Goal: Task Accomplishment & Management: Manage account settings

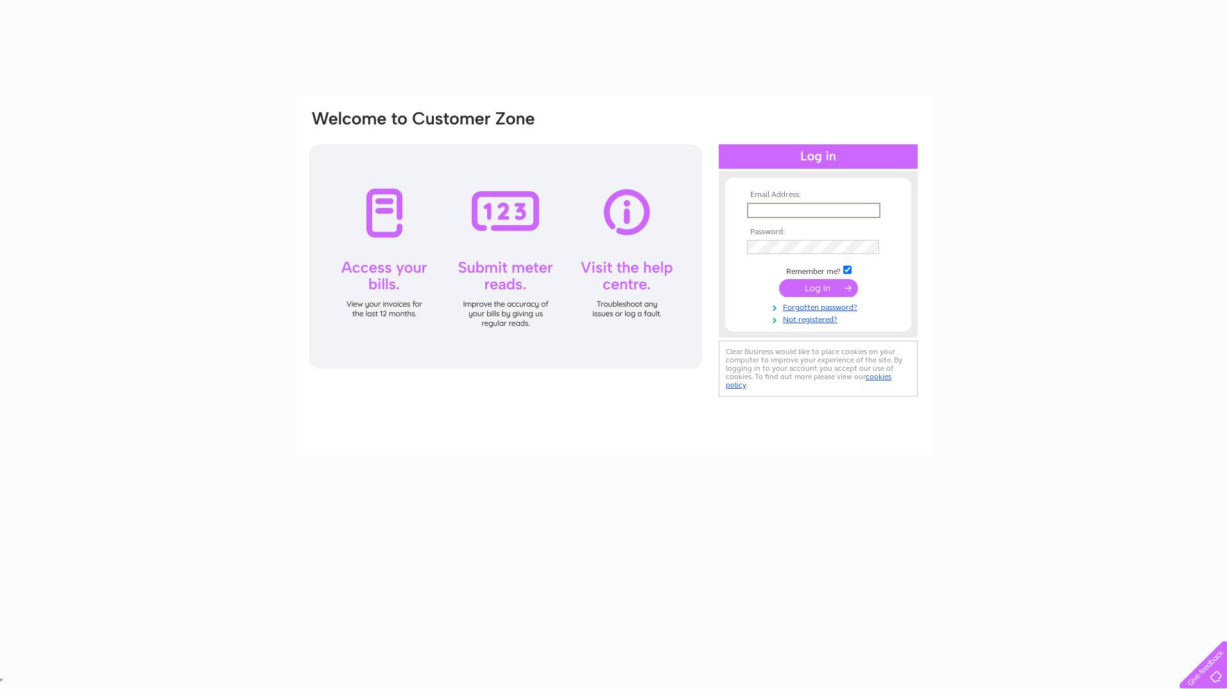
click at [784, 215] on input "text" at bounding box center [814, 210] width 134 height 15
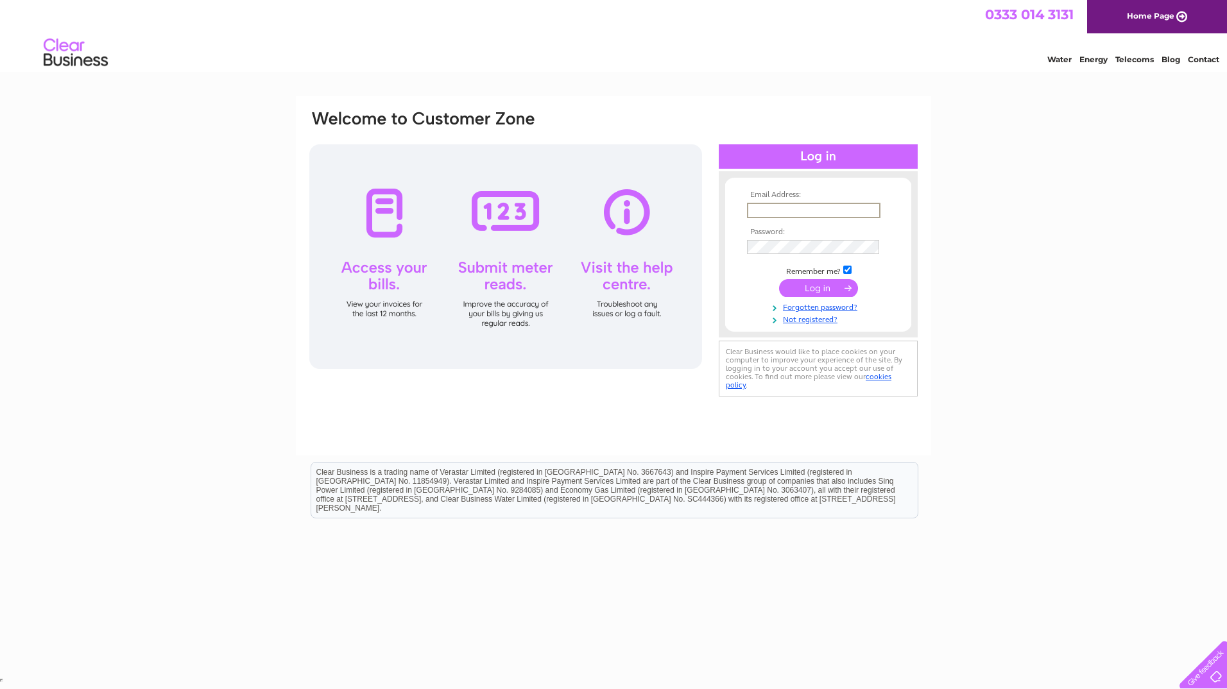
type input "autolowcentre@gmail.com"
click at [822, 290] on input "submit" at bounding box center [818, 288] width 79 height 18
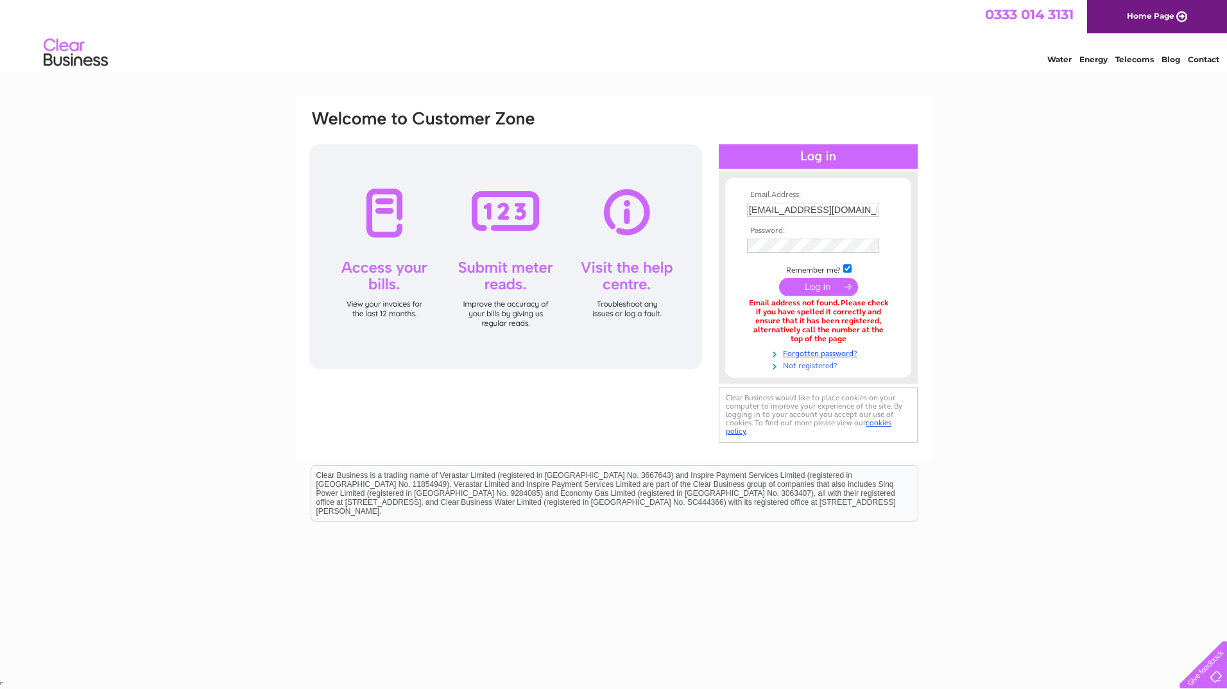
click at [823, 365] on link "Not registered?" at bounding box center [820, 365] width 146 height 12
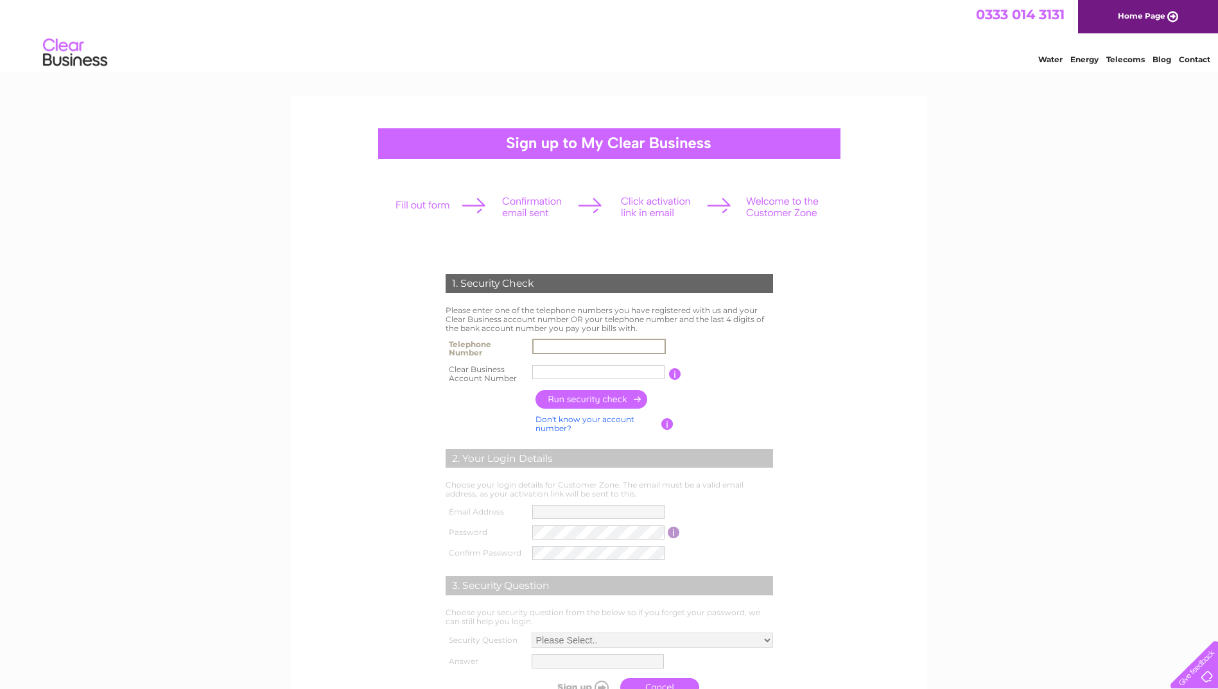
click at [562, 345] on input "text" at bounding box center [599, 346] width 134 height 15
type input "01626437080"
click at [601, 373] on input "Auto Low" at bounding box center [599, 372] width 134 height 15
click at [585, 369] on input "Auto Low" at bounding box center [599, 372] width 134 height 15
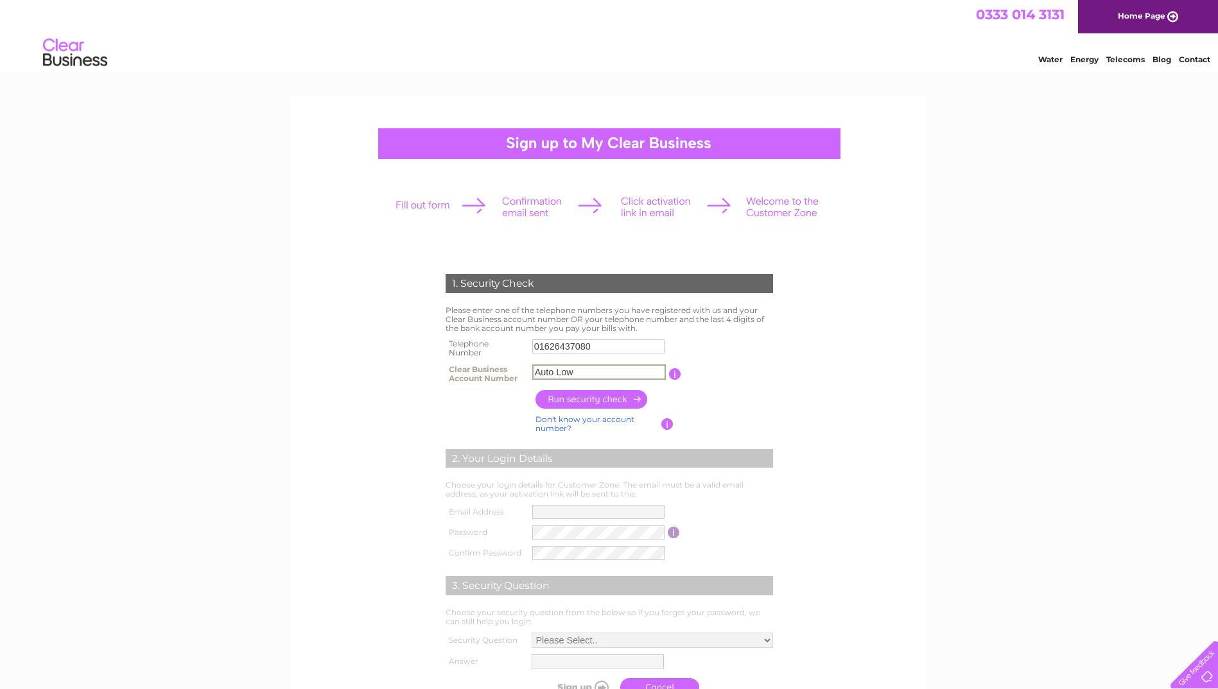
click at [585, 369] on input "Auto Low" at bounding box center [599, 372] width 134 height 15
type input "Auto Low"
drag, startPoint x: 583, startPoint y: 372, endPoint x: 517, endPoint y: 369, distance: 65.5
click at [517, 369] on tr "Clear Business Account Number Auto Low You will find your account number on the…" at bounding box center [609, 374] width 334 height 26
paste input "30276123"
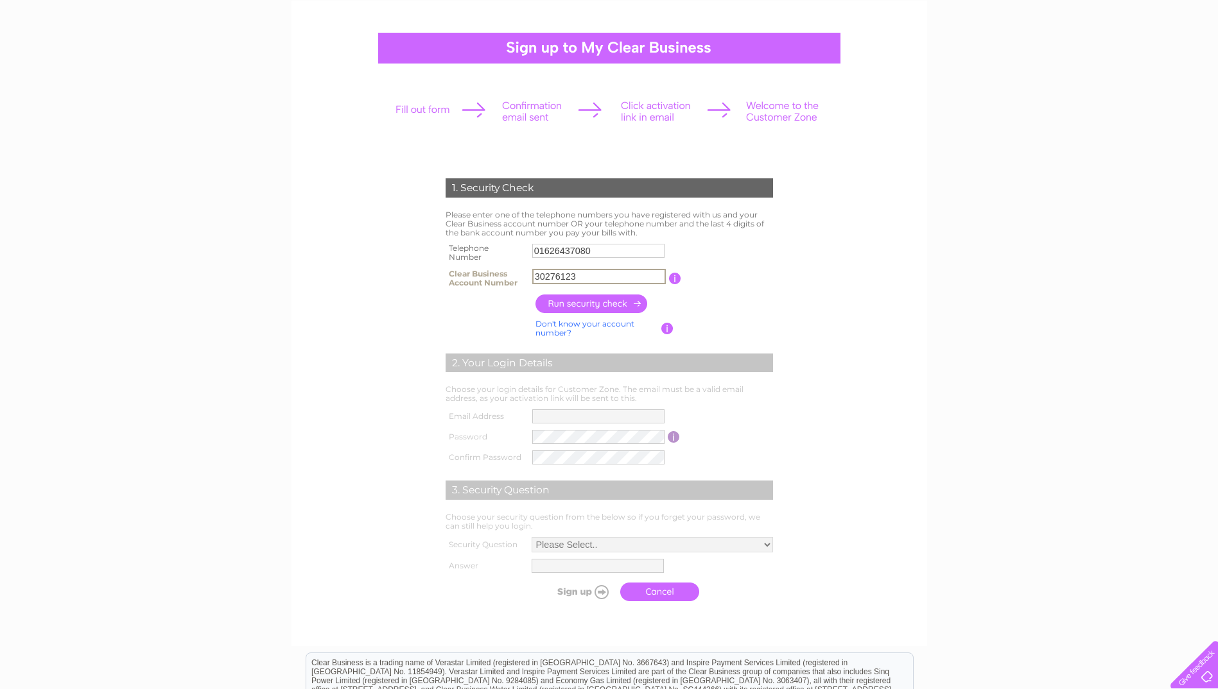
scroll to position [128, 0]
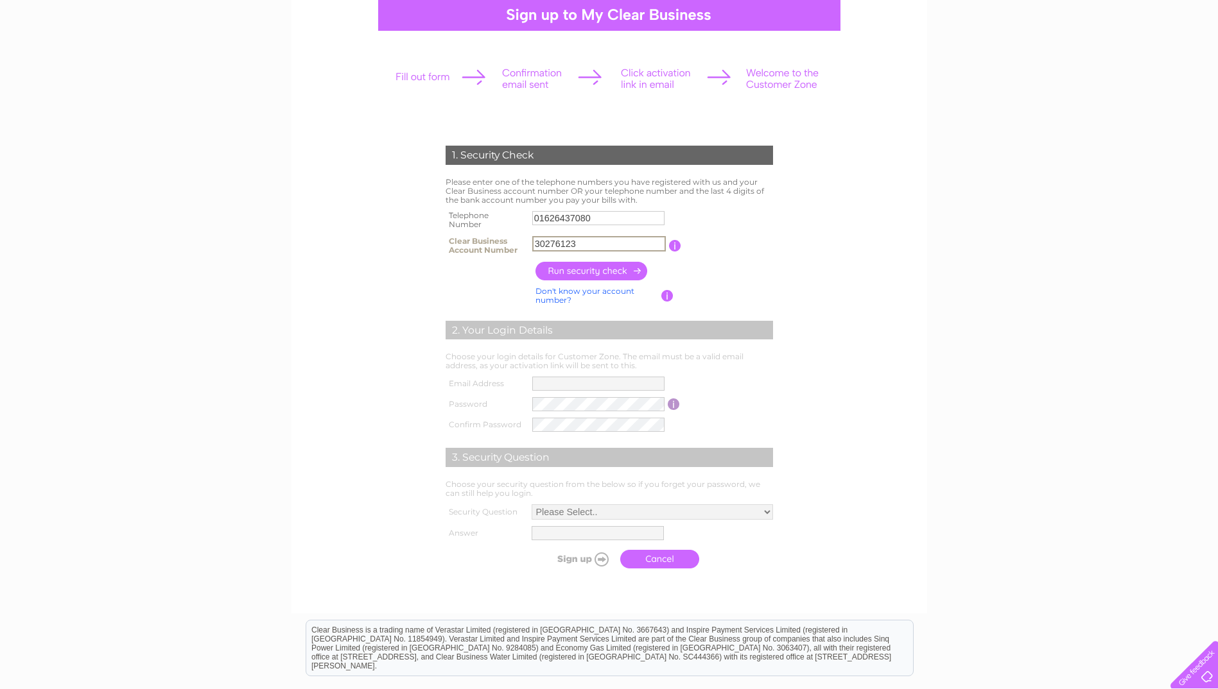
type input "30276123"
click at [598, 268] on input "button" at bounding box center [591, 271] width 113 height 19
type input "**********"
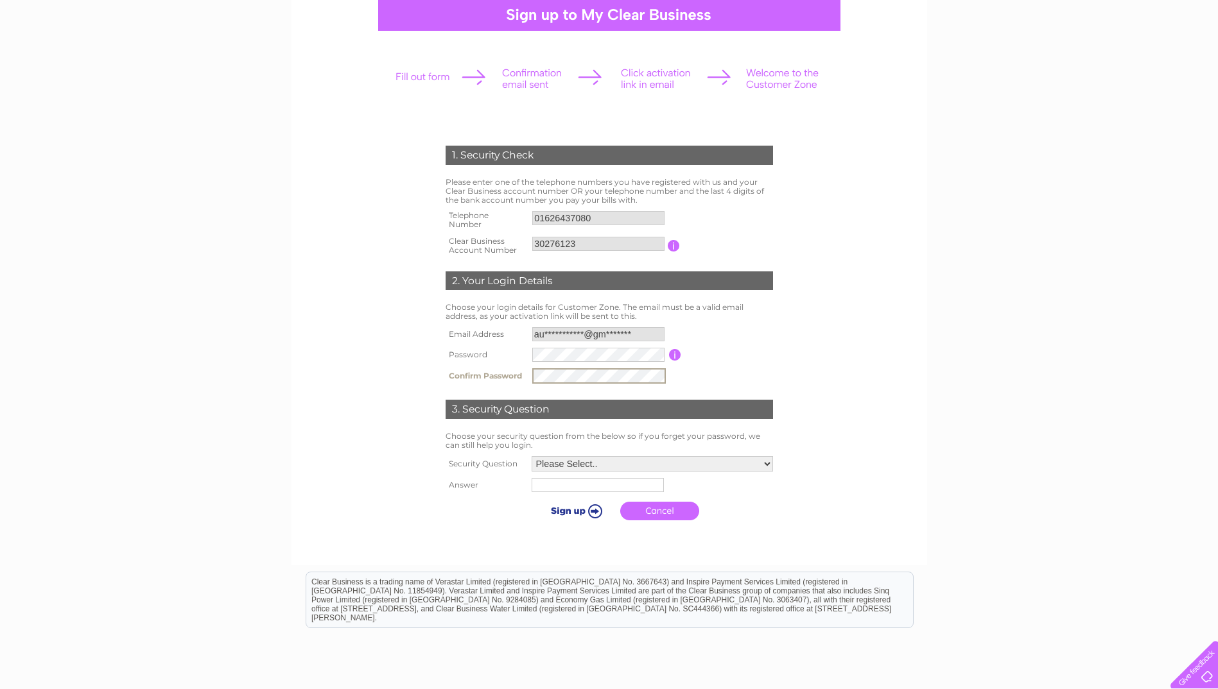
click at [577, 461] on select "Please Select.. In what town or city was your first job? In what town or city d…" at bounding box center [652, 463] width 241 height 15
select select "1"
click at [530, 456] on select "Please Select.. In what town or city was your first job? In what town or city d…" at bounding box center [651, 463] width 243 height 17
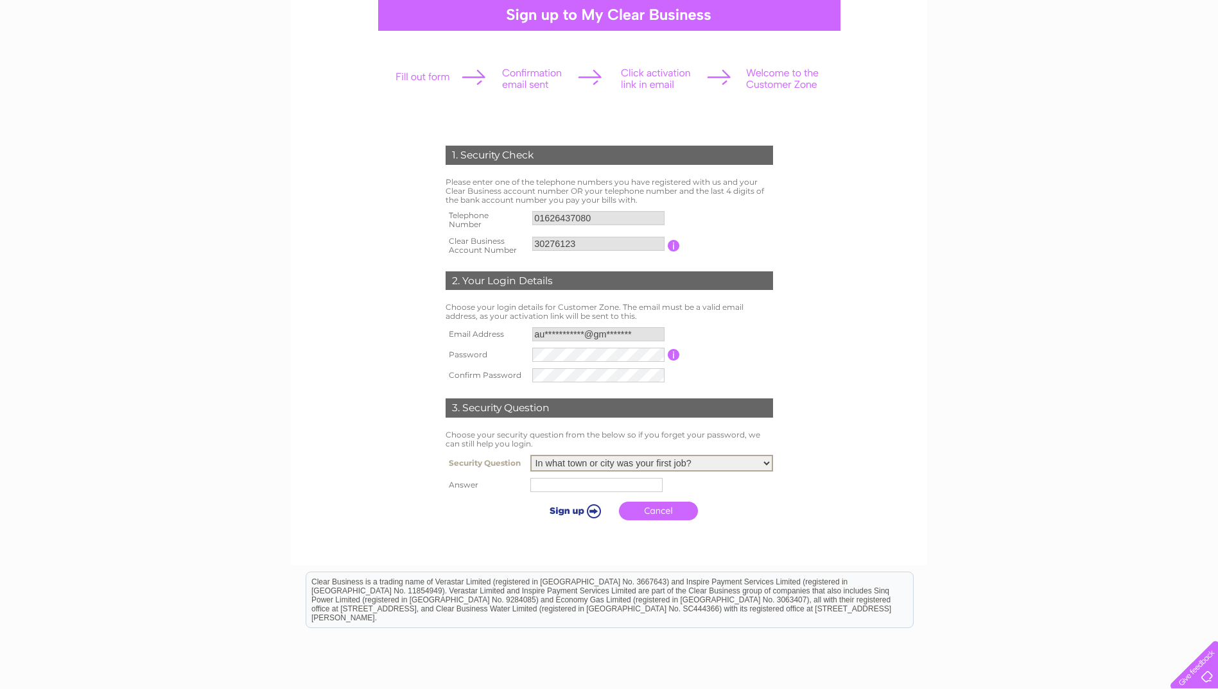
click at [601, 483] on input "text" at bounding box center [596, 485] width 132 height 14
type input "torquay"
click at [575, 514] on input "submit" at bounding box center [574, 510] width 79 height 18
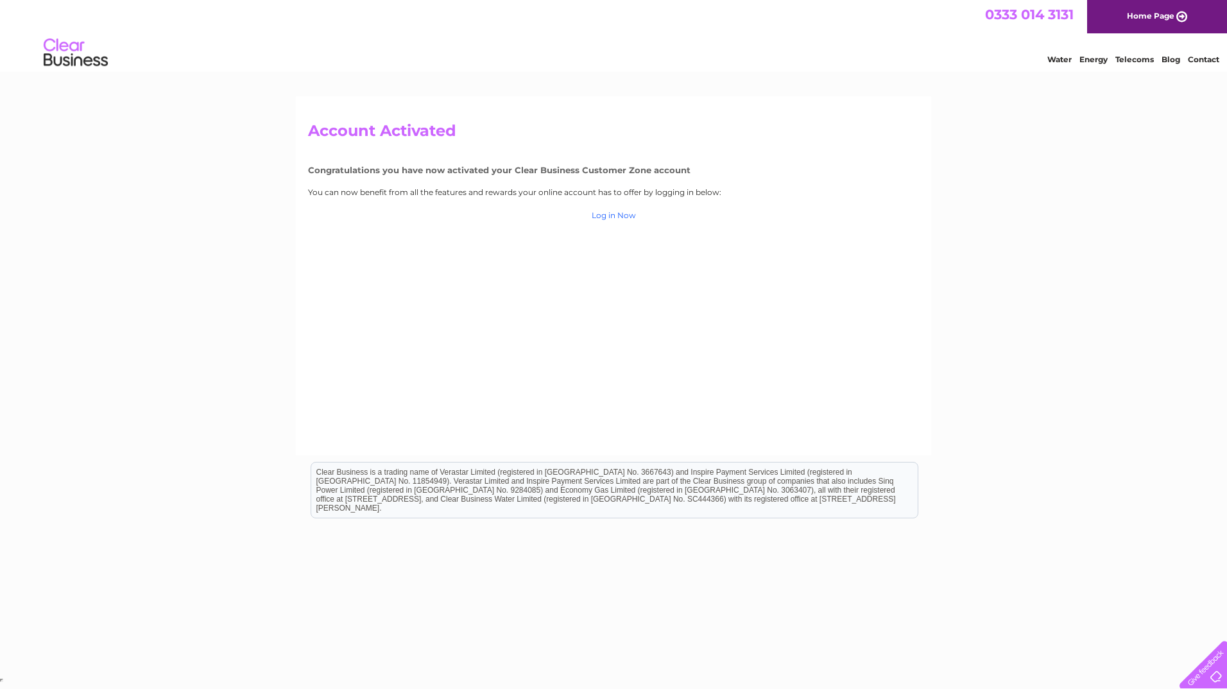
click at [609, 219] on link "Log in Now" at bounding box center [614, 216] width 44 height 10
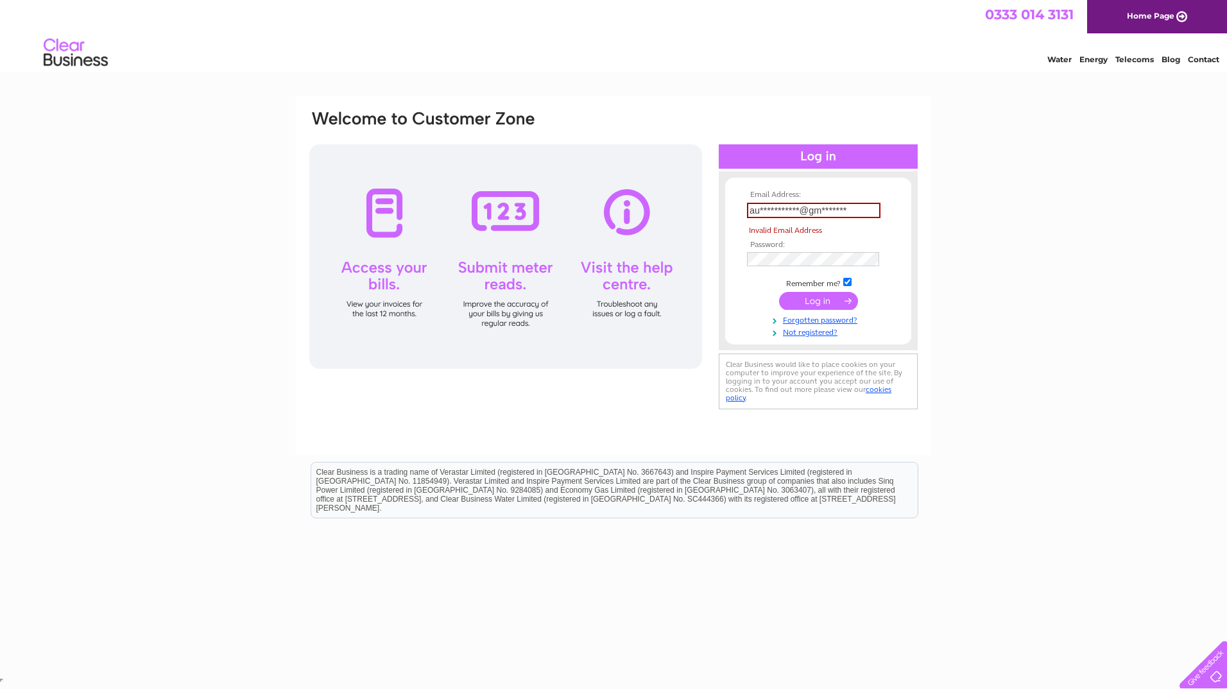
click at [823, 288] on tbody "**********" at bounding box center [818, 264] width 149 height 147
click at [840, 210] on input "**********" at bounding box center [814, 210] width 134 height 15
drag, startPoint x: 818, startPoint y: 203, endPoint x: 709, endPoint y: 200, distance: 108.5
click at [709, 200] on div "**********" at bounding box center [613, 261] width 611 height 304
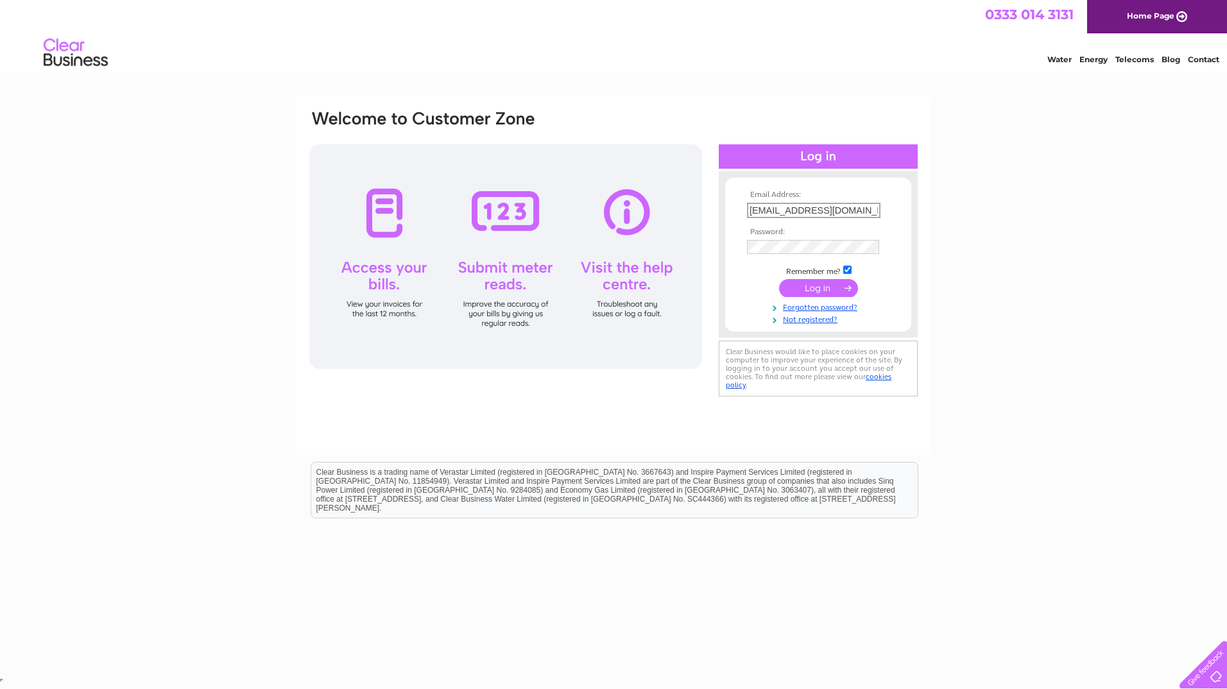
type input "autolowcentre@gmail.com"
click at [740, 247] on form "Email Address: autolowcentre@gmail.com Password:" at bounding box center [818, 257] width 186 height 133
click at [755, 293] on td at bounding box center [818, 288] width 149 height 24
click at [822, 283] on input "submit" at bounding box center [818, 287] width 79 height 18
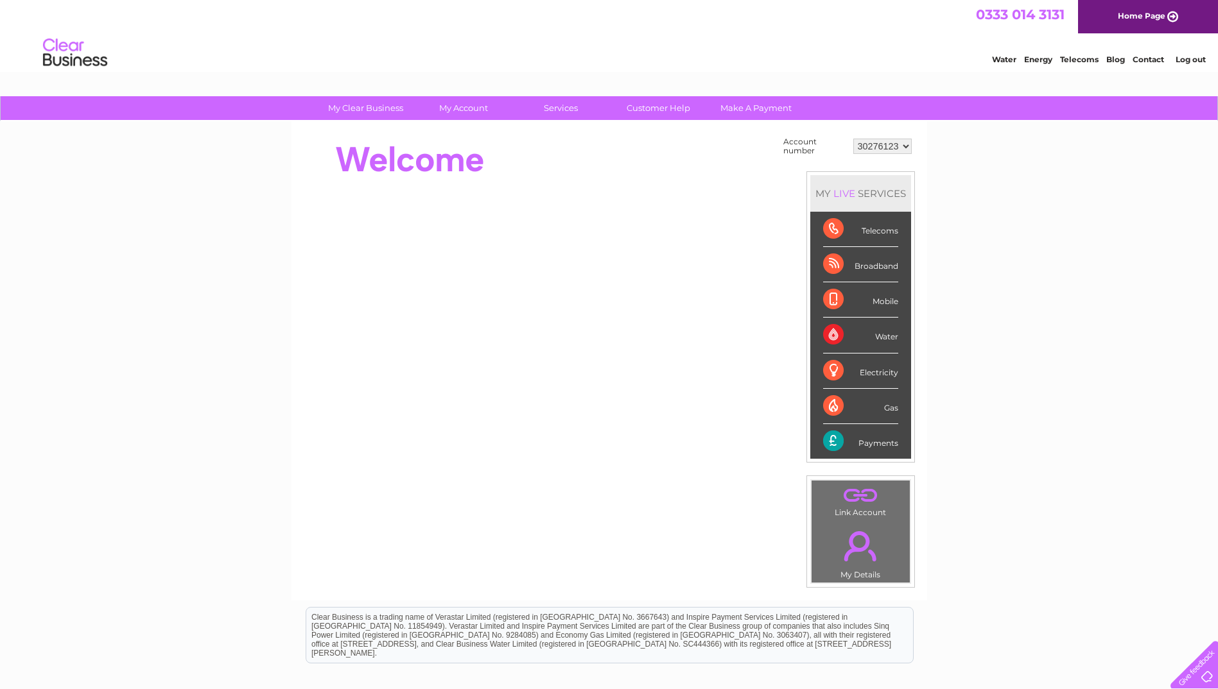
click at [843, 442] on div "Payments" at bounding box center [860, 441] width 75 height 35
click at [835, 444] on div "Payments" at bounding box center [860, 441] width 75 height 35
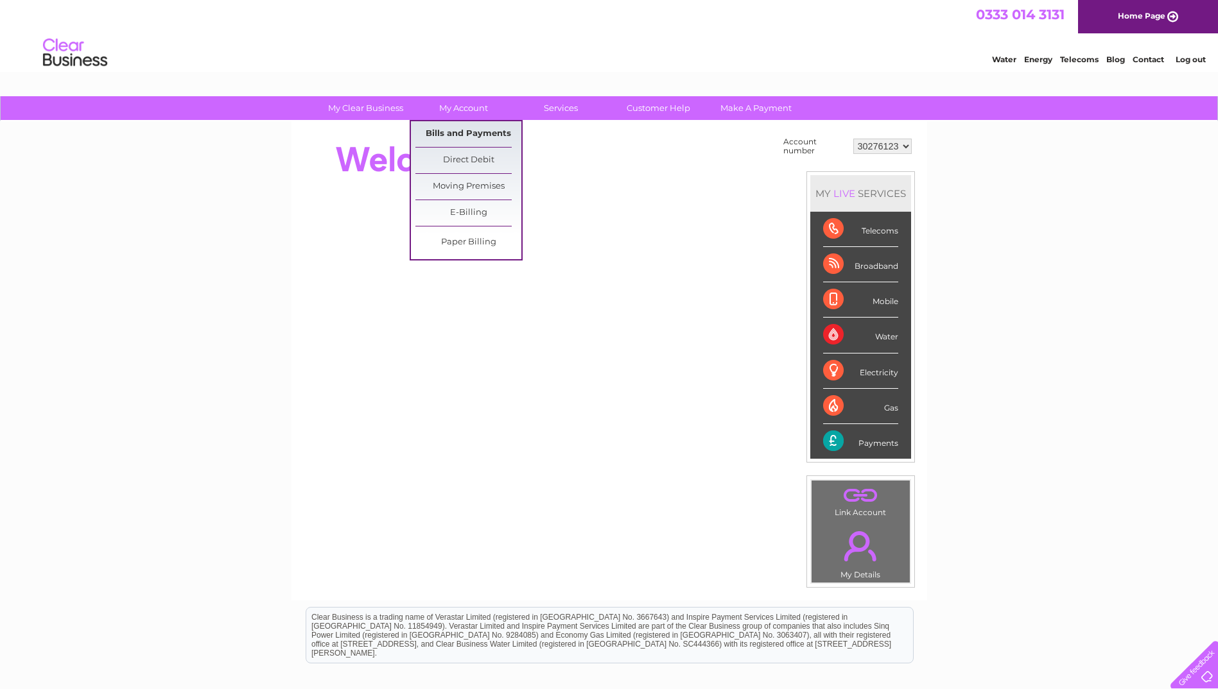
click at [465, 132] on link "Bills and Payments" at bounding box center [468, 134] width 106 height 26
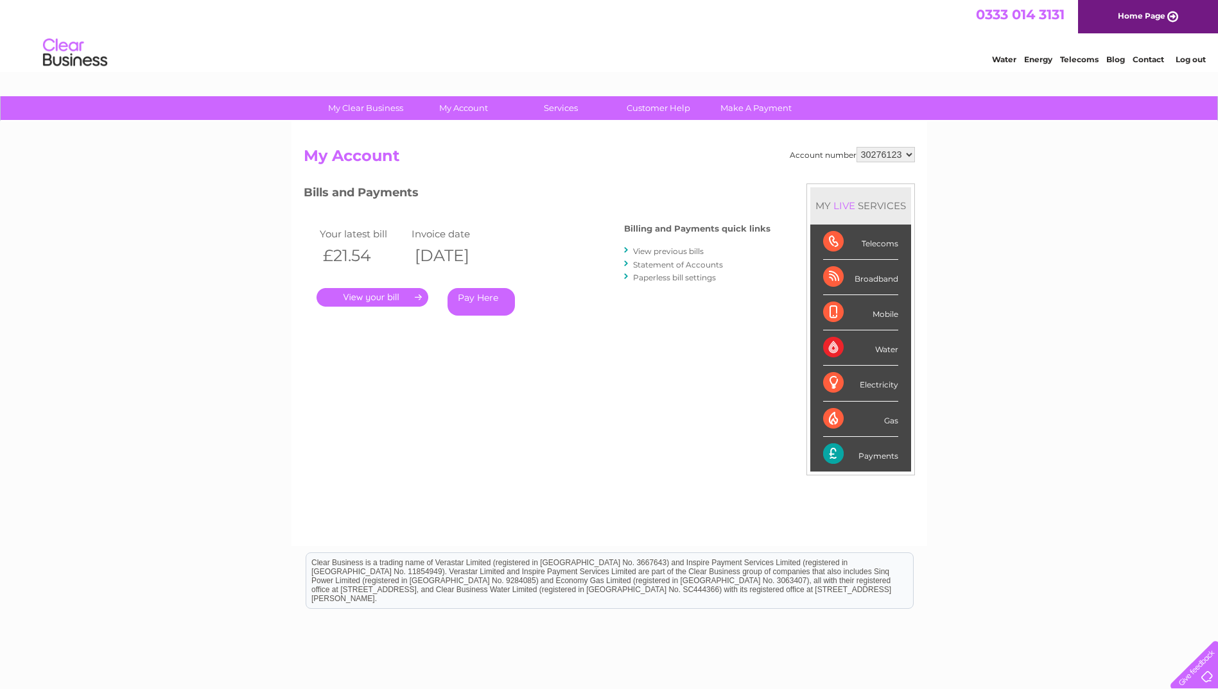
click at [394, 293] on link "." at bounding box center [372, 297] width 112 height 19
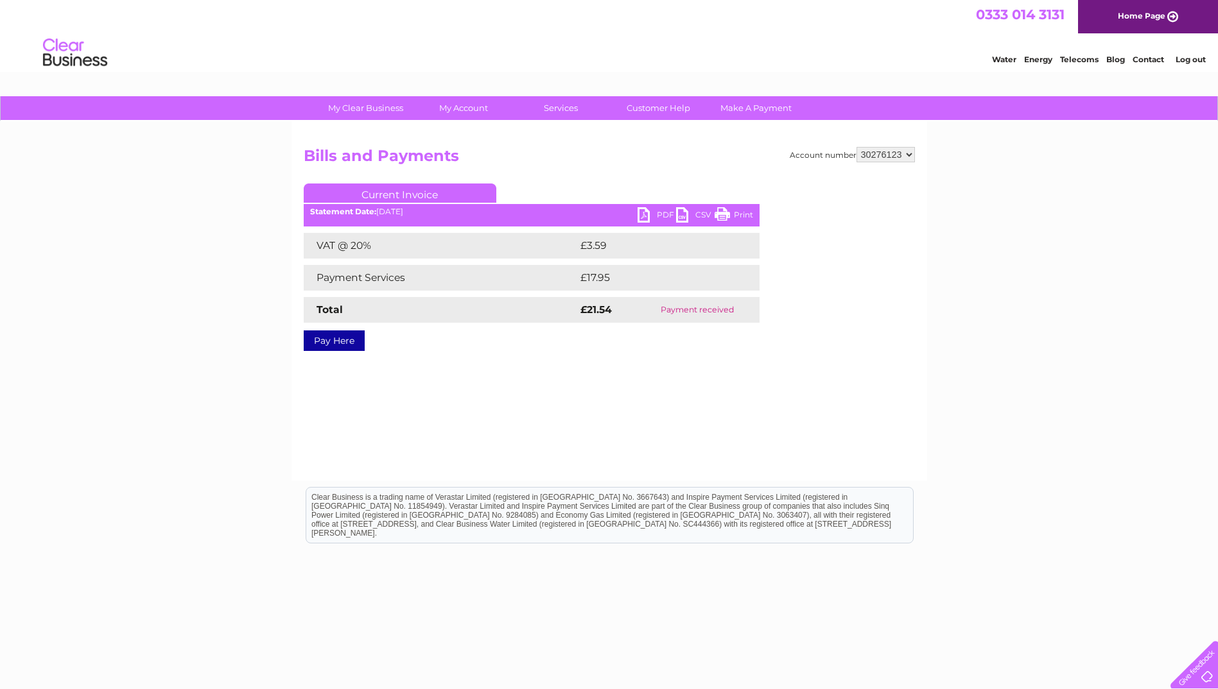
click at [668, 211] on link "PDF" at bounding box center [656, 216] width 39 height 19
click at [1201, 58] on link "Log out" at bounding box center [1190, 60] width 30 height 10
